Goal: Complete application form

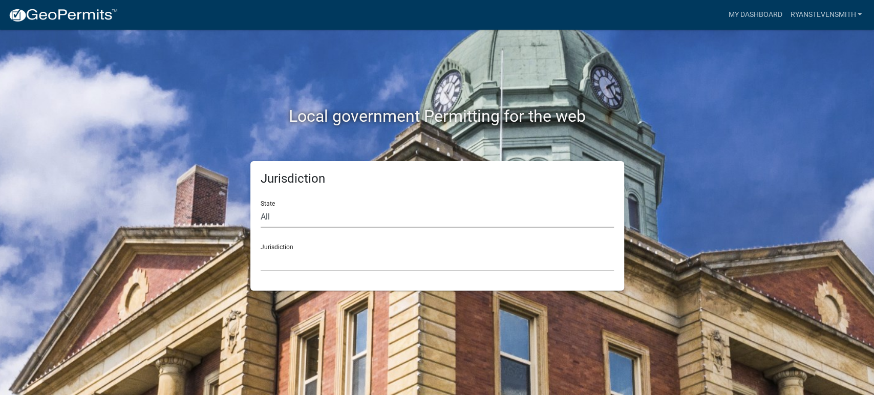
click at [451, 219] on select "All [US_STATE] [US_STATE] [US_STATE] [US_STATE] [US_STATE] [US_STATE] [US_STATE…" at bounding box center [436, 217] width 353 height 21
select select "[US_STATE]"
click at [260, 207] on select "All [US_STATE] [US_STATE] [US_STATE] [US_STATE] [US_STATE] [US_STATE] [US_STATE…" at bounding box center [436, 217] width 353 height 21
click at [405, 261] on select "[GEOGRAPHIC_DATA], [US_STATE] [GEOGRAPHIC_DATA], [US_STATE] [GEOGRAPHIC_DATA], …" at bounding box center [436, 260] width 353 height 21
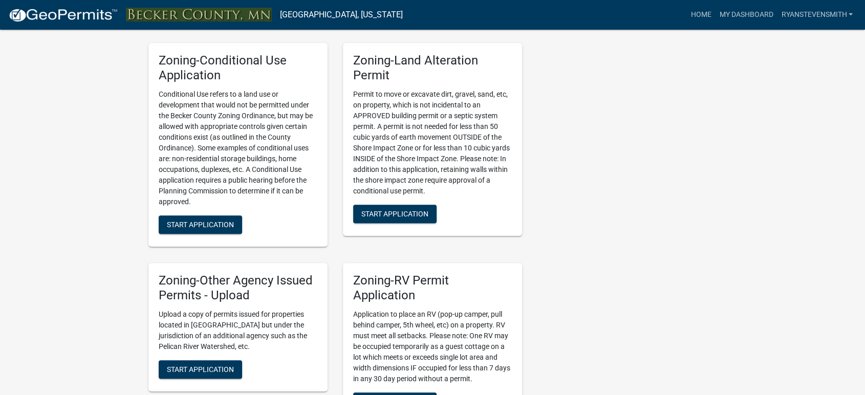
scroll to position [398, 0]
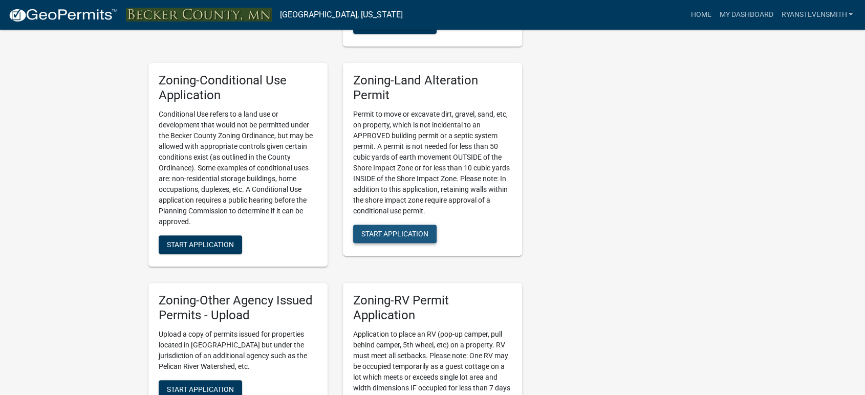
click at [399, 230] on span "Start Application" at bounding box center [394, 234] width 67 height 8
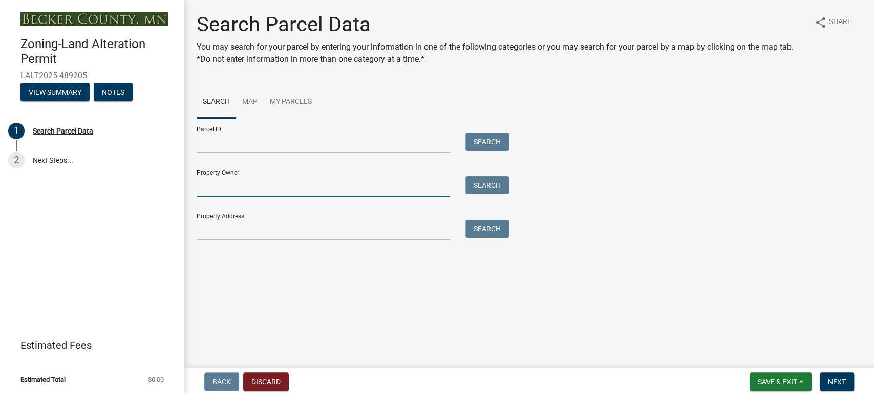
click at [284, 190] on input "Property Owner:" at bounding box center [323, 186] width 253 height 21
type input "[PERSON_NAME]"
click at [477, 186] on button "Search" at bounding box center [487, 185] width 44 height 18
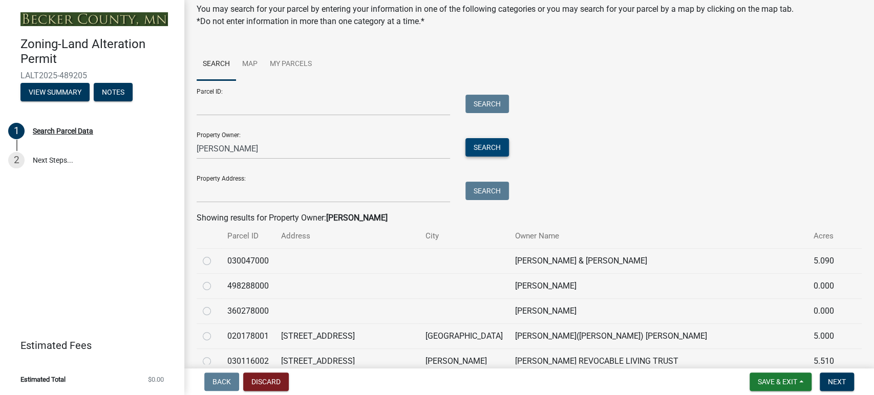
scroll to position [114, 0]
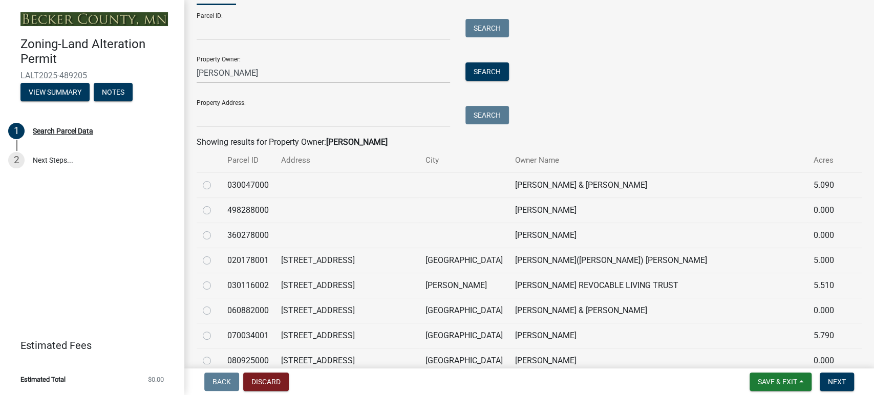
click at [215, 254] on label at bounding box center [215, 254] width 0 height 0
click at [215, 259] on input "radio" at bounding box center [218, 257] width 7 height 7
radio input "true"
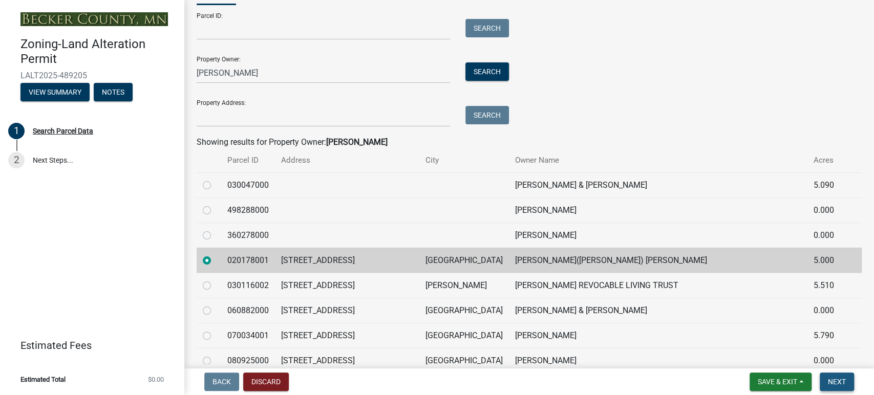
click at [838, 380] on span "Next" at bounding box center [837, 382] width 18 height 8
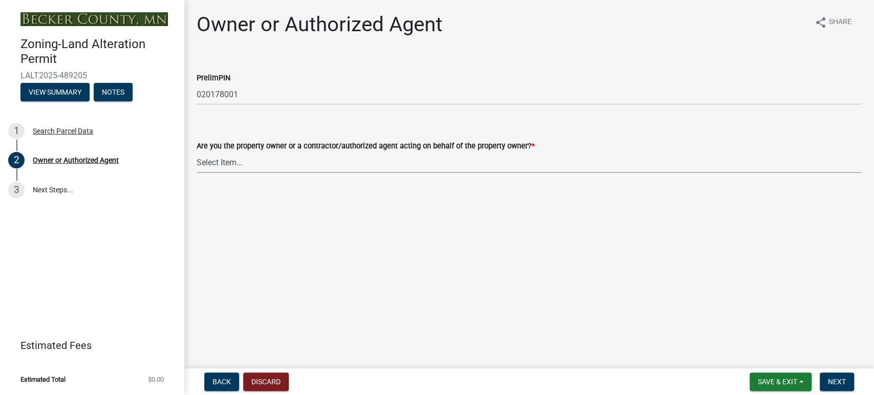
click at [479, 160] on select "Select Item... Property Owner Authorized Agent" at bounding box center [529, 162] width 665 height 21
click at [197, 152] on select "Select Item... Property Owner Authorized Agent" at bounding box center [529, 162] width 665 height 21
select select "7a309aef-9196-40c4-8ed8-2618524942cc"
click at [843, 380] on span "Next" at bounding box center [837, 382] width 18 height 8
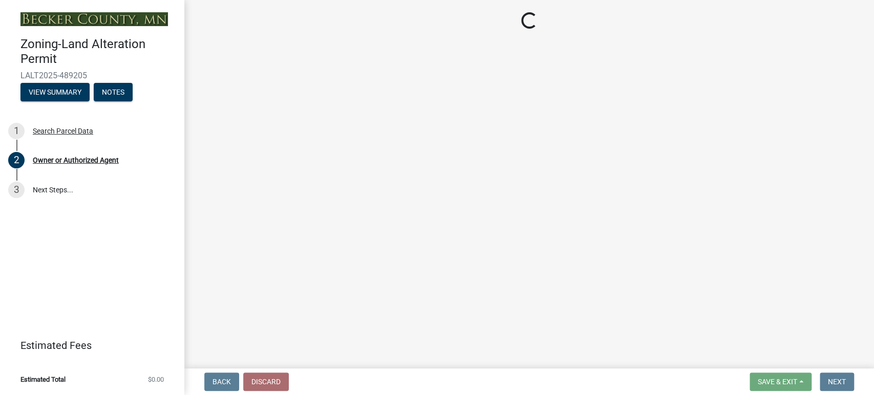
select select "a7f46a36-f181-47e7-92d8-37003170b75f"
select select "99795d31-243a-4b7b-b8d0-6bd1dae0ac40"
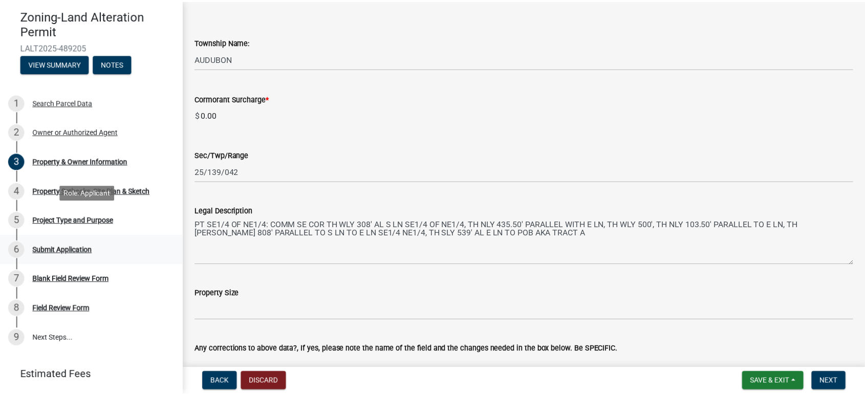
scroll to position [57, 0]
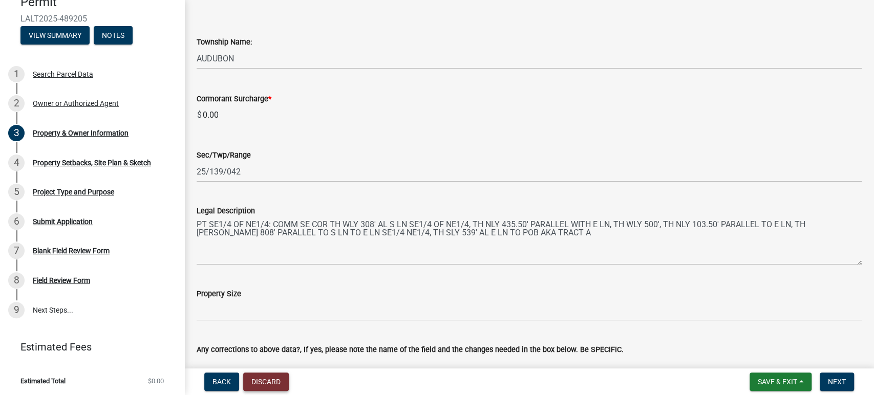
click at [262, 382] on button "Discard" at bounding box center [266, 382] width 46 height 18
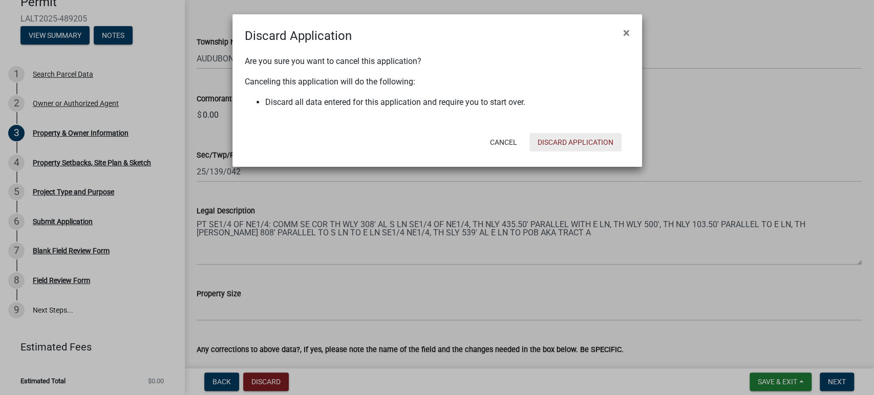
click at [572, 144] on button "Discard Application" at bounding box center [575, 142] width 92 height 18
